Goal: Task Accomplishment & Management: Manage account settings

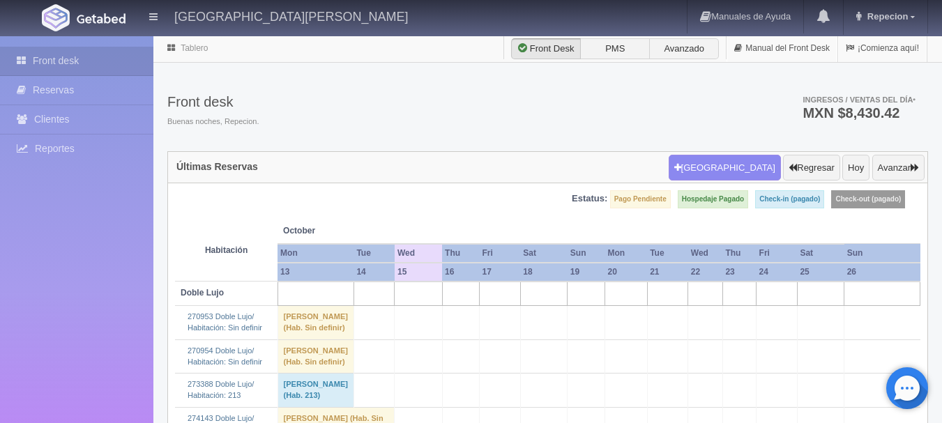
scroll to position [70, 0]
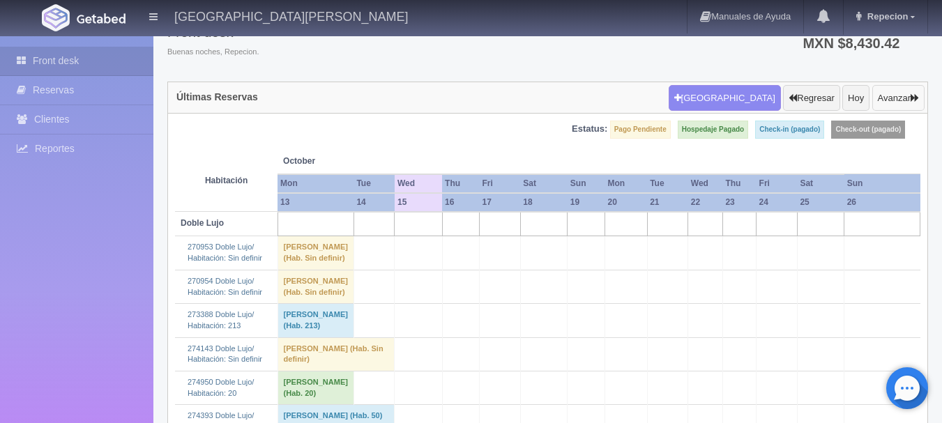
click at [685, 87] on button "Avanzar" at bounding box center [898, 98] width 52 height 26
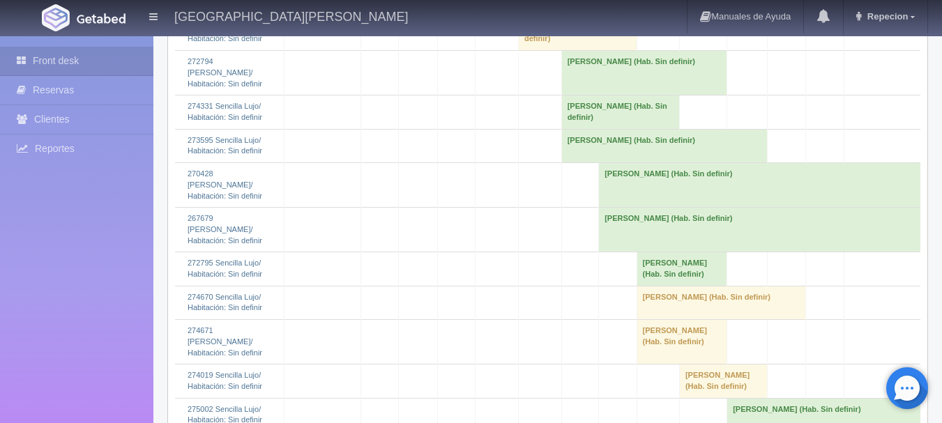
scroll to position [1673, 0]
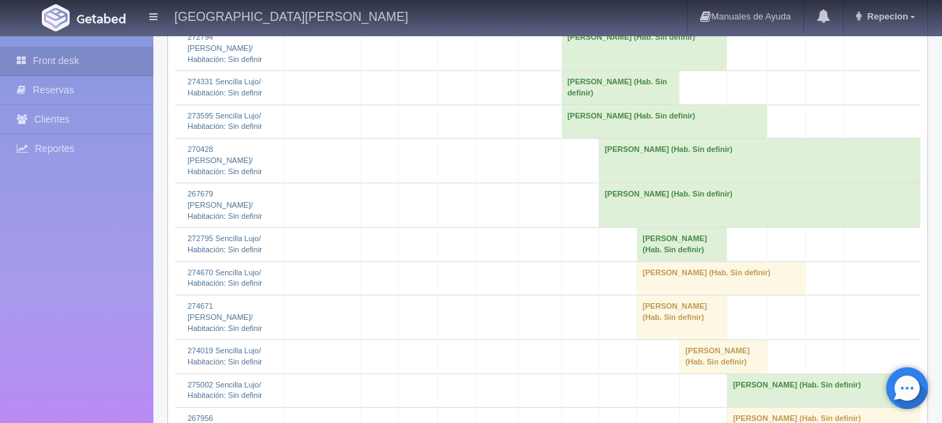
click at [671, 232] on td "[PERSON_NAME] (Hab. Sin definir)" at bounding box center [681, 244] width 91 height 33
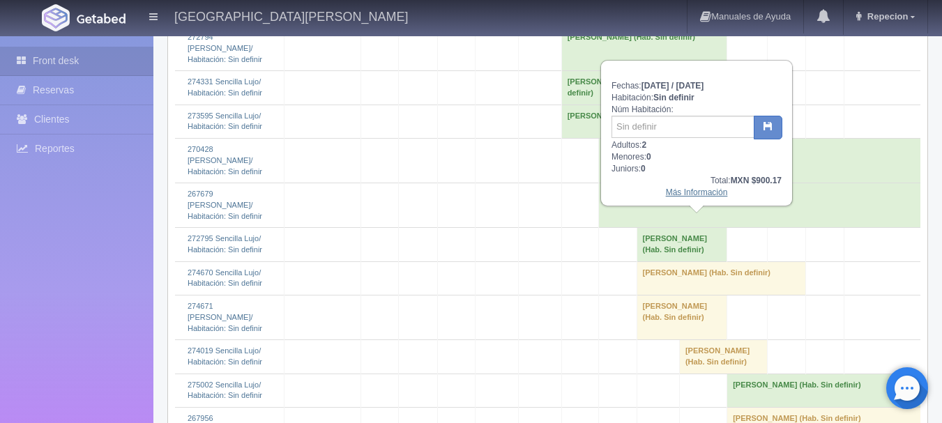
click at [685, 195] on link "Más Información" at bounding box center [697, 193] width 62 height 10
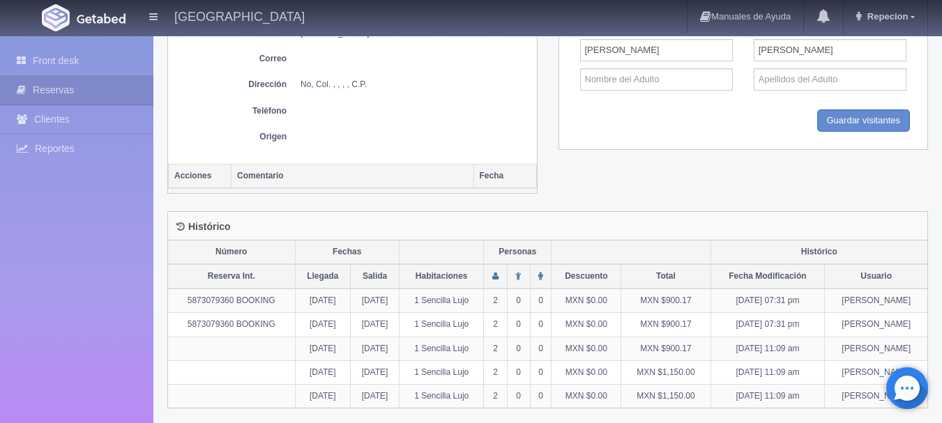
scroll to position [621, 0]
